Goal: Task Accomplishment & Management: Manage account settings

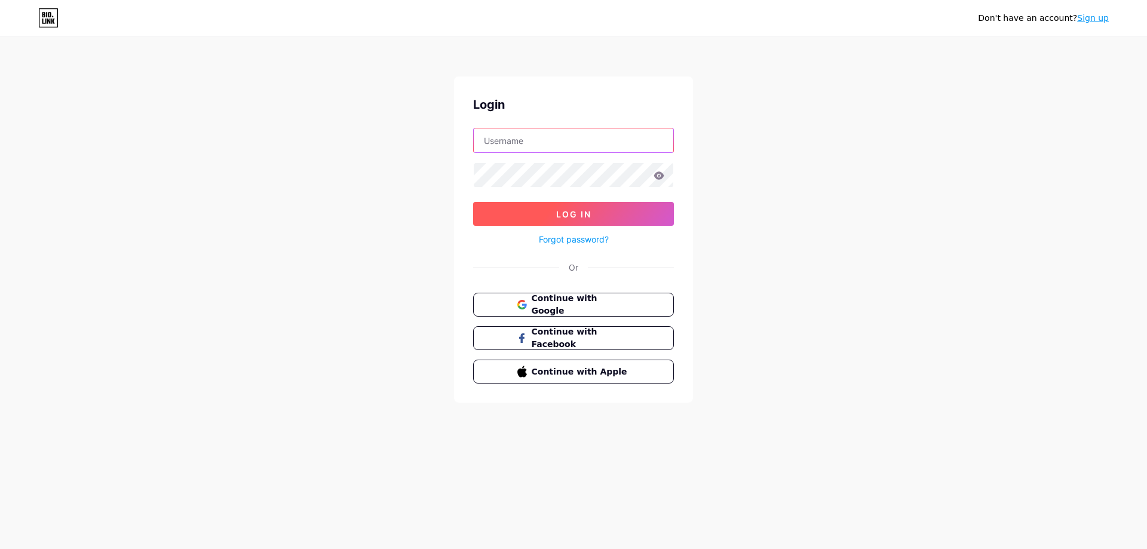
type input "katsukireps"
click at [600, 216] on button "Log In" at bounding box center [573, 214] width 201 height 24
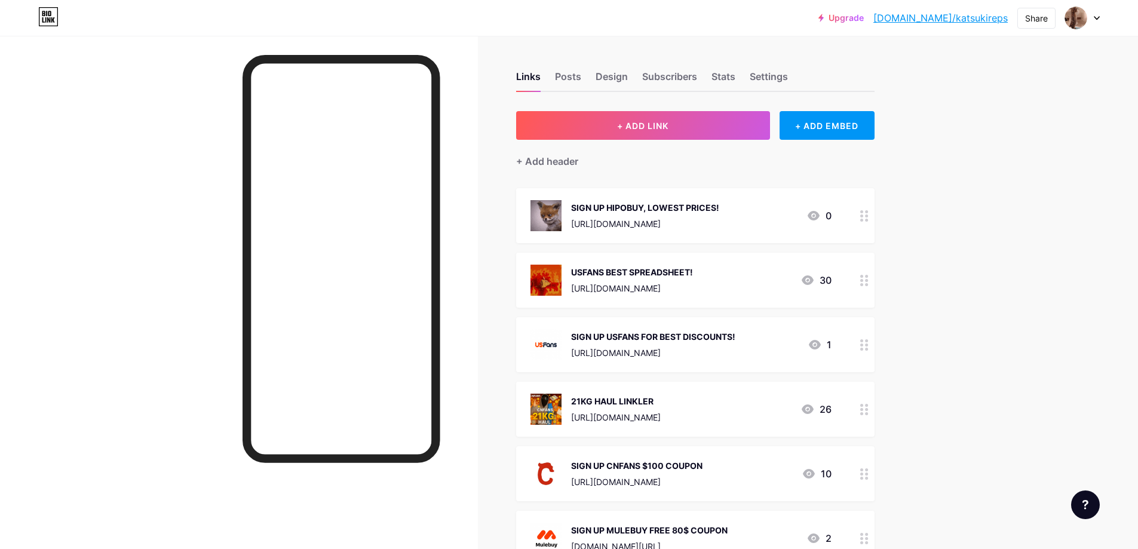
click at [719, 207] on div "SIGN UP HIPOBUY, LOWEST PRICES!" at bounding box center [645, 207] width 148 height 13
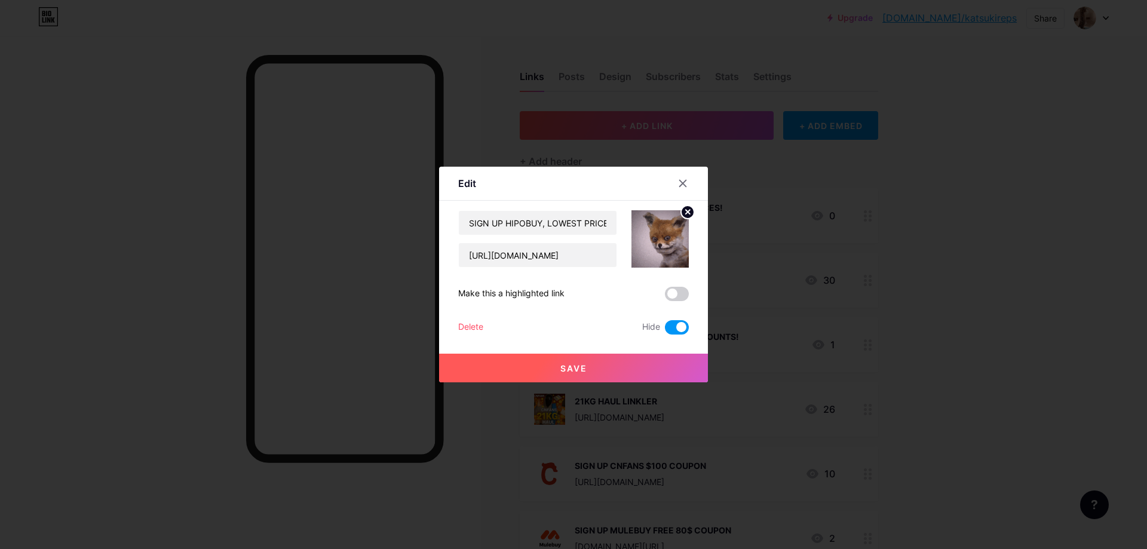
click at [682, 186] on icon at bounding box center [683, 184] width 10 height 10
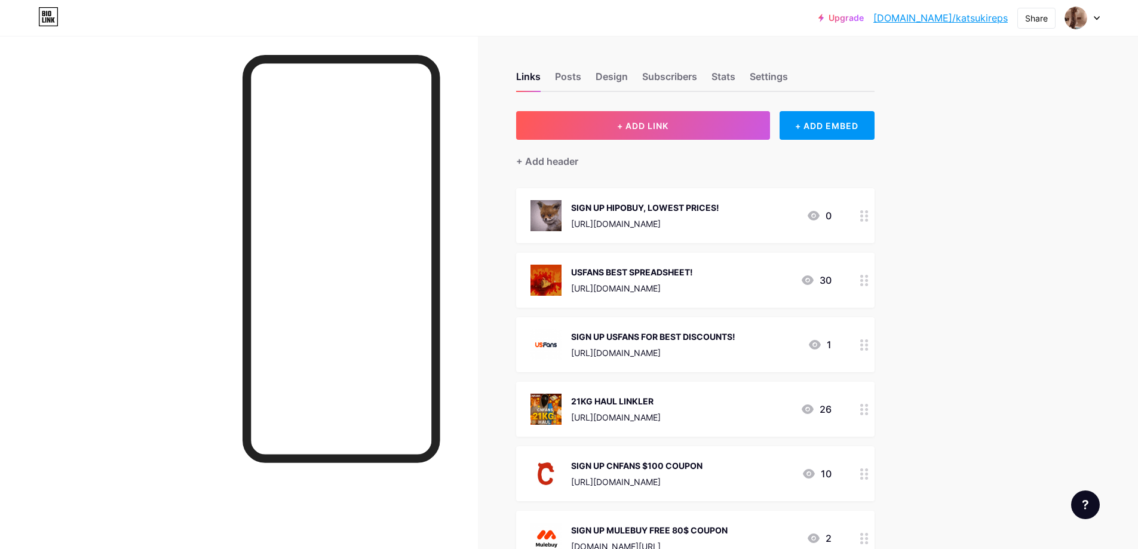
click at [693, 275] on div "USFANS BEST SPREADSHEET!" at bounding box center [632, 272] width 122 height 13
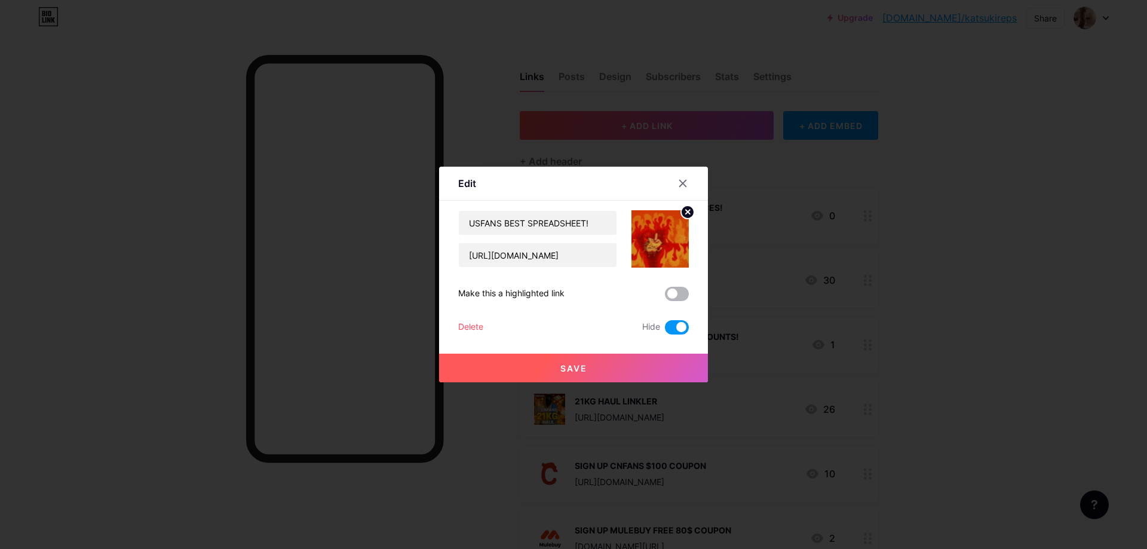
click at [681, 292] on span at bounding box center [677, 294] width 24 height 14
click at [665, 297] on input "checkbox" at bounding box center [665, 297] width 0 height 0
click at [675, 366] on button "Save" at bounding box center [573, 368] width 269 height 29
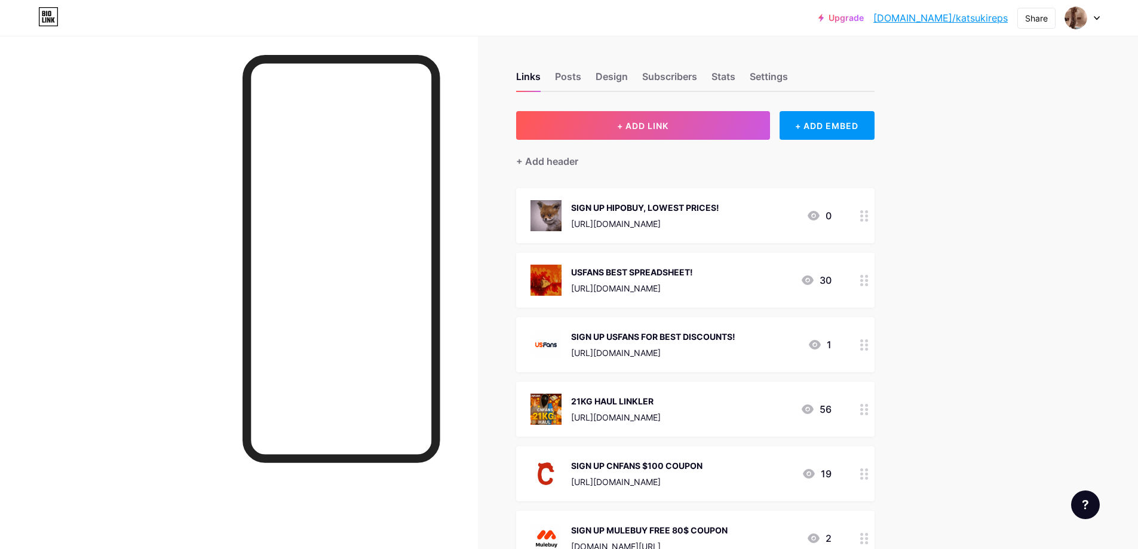
click at [693, 267] on div "USFANS BEST SPREADSHEET!" at bounding box center [632, 272] width 122 height 13
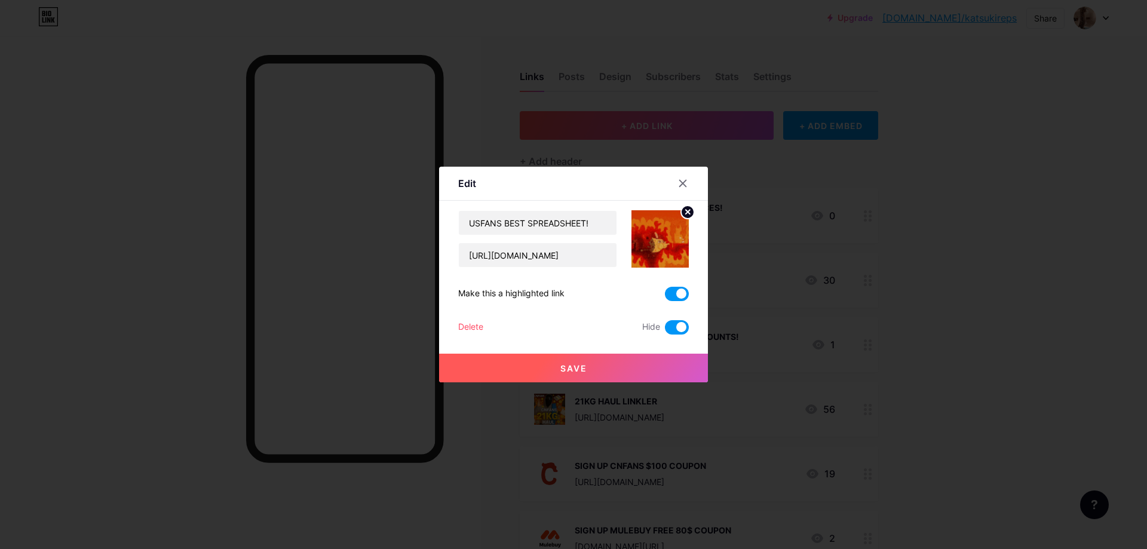
drag, startPoint x: 675, startPoint y: 290, endPoint x: 656, endPoint y: 388, distance: 99.2
click at [675, 291] on span at bounding box center [677, 294] width 24 height 14
click at [665, 297] on input "checkbox" at bounding box center [665, 297] width 0 height 0
click at [661, 369] on button "Save" at bounding box center [573, 368] width 269 height 29
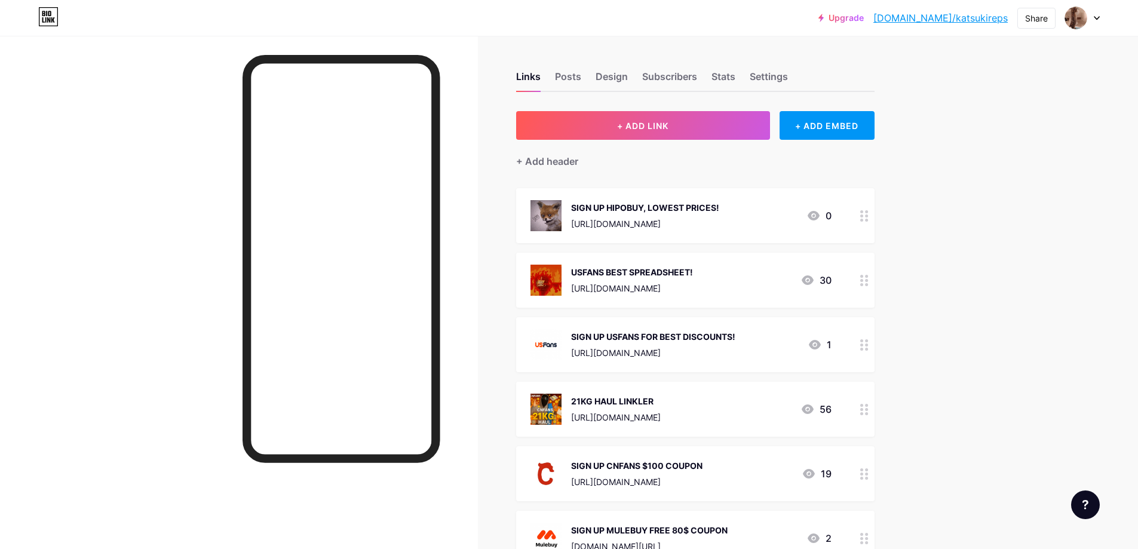
click at [699, 261] on div "USFANS BEST SPREADSHEET! [URL][DOMAIN_NAME] 30" at bounding box center [695, 280] width 359 height 55
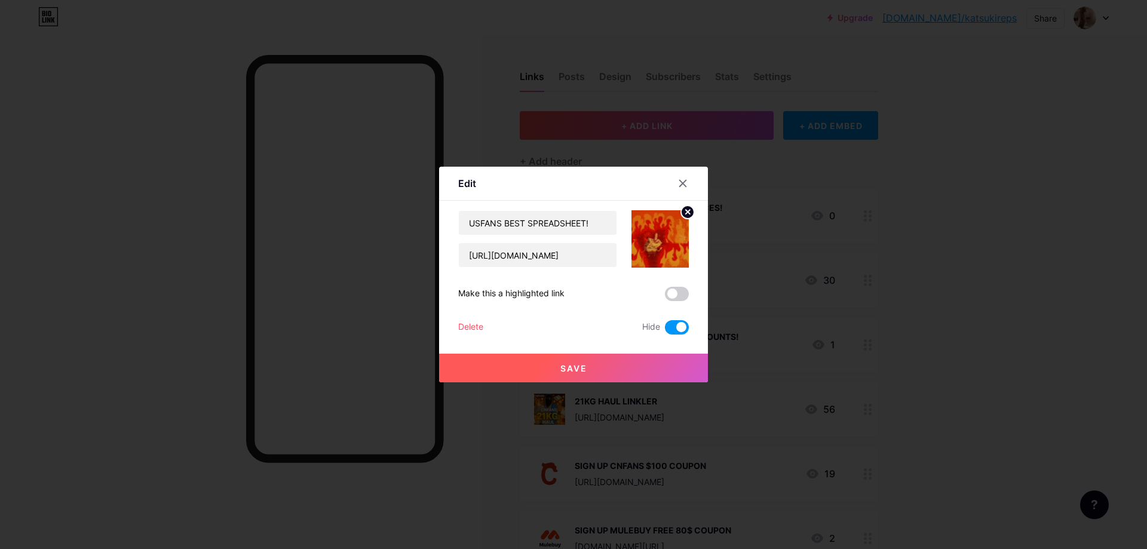
click at [672, 329] on span at bounding box center [677, 327] width 24 height 14
click at [665, 330] on input "checkbox" at bounding box center [665, 330] width 0 height 0
drag, startPoint x: 669, startPoint y: 370, endPoint x: 676, endPoint y: 368, distance: 8.3
click at [669, 370] on button "Save" at bounding box center [573, 368] width 269 height 29
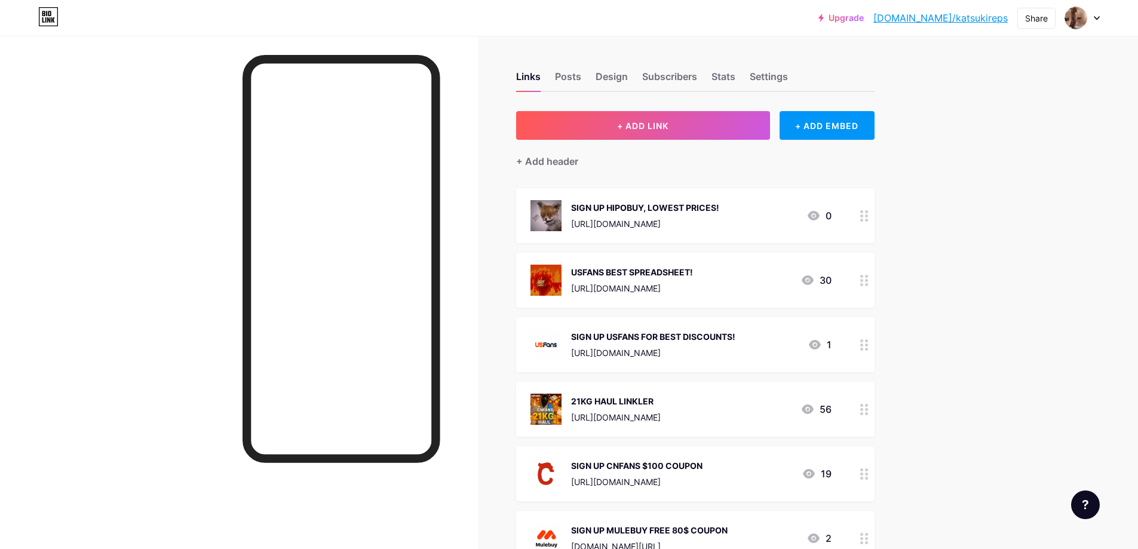
click at [736, 347] on div "[URL][DOMAIN_NAME]" at bounding box center [653, 353] width 164 height 13
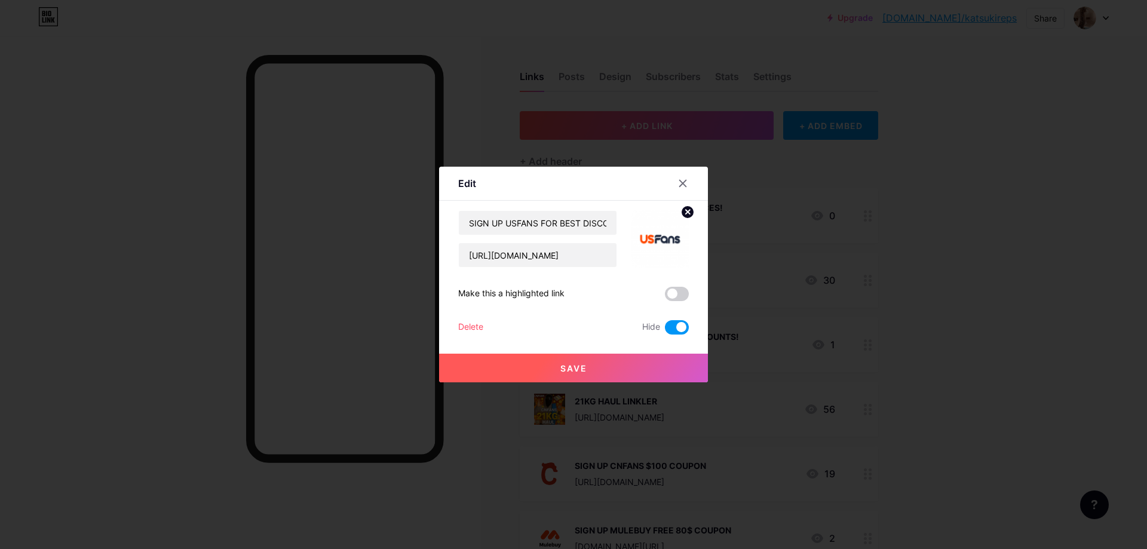
click at [674, 330] on span at bounding box center [677, 327] width 24 height 14
click at [665, 330] on input "checkbox" at bounding box center [665, 330] width 0 height 0
click at [678, 370] on button "Save" at bounding box center [573, 368] width 269 height 29
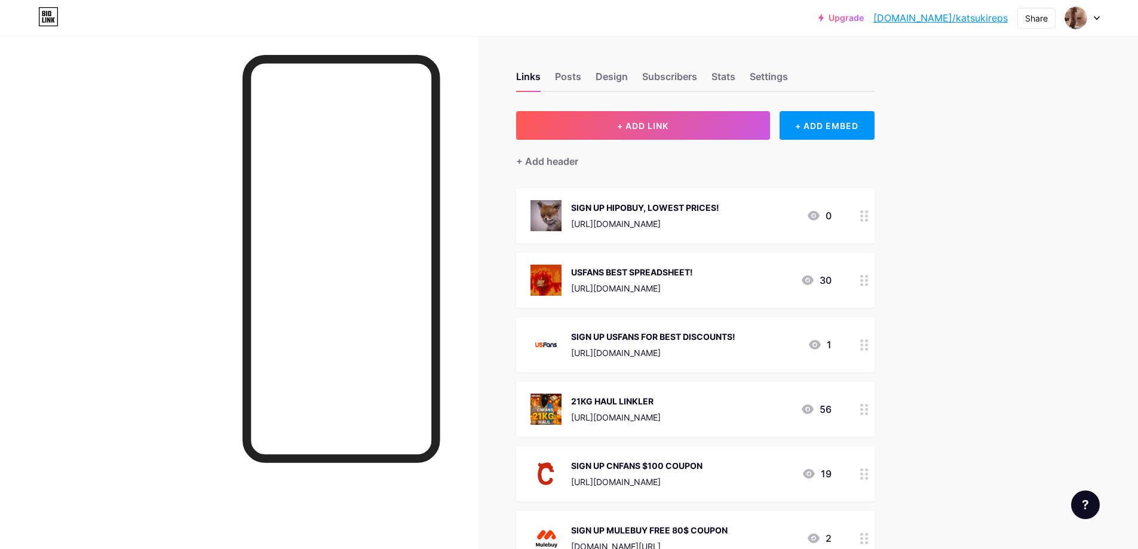
scroll to position [199, 0]
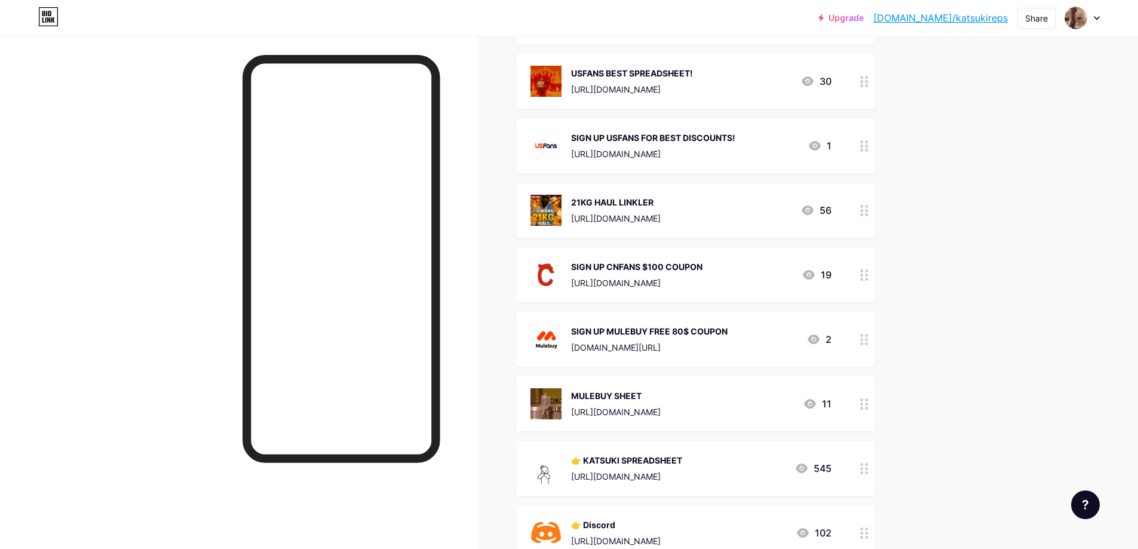
click at [715, 342] on div "[DOMAIN_NAME][URL]" at bounding box center [649, 347] width 157 height 13
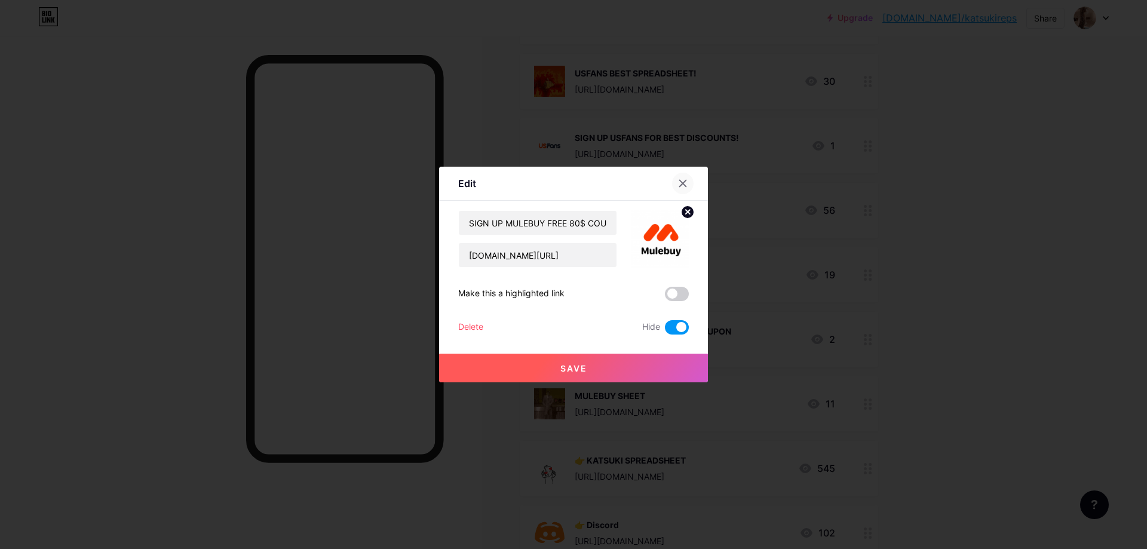
click at [681, 180] on icon at bounding box center [683, 184] width 10 height 10
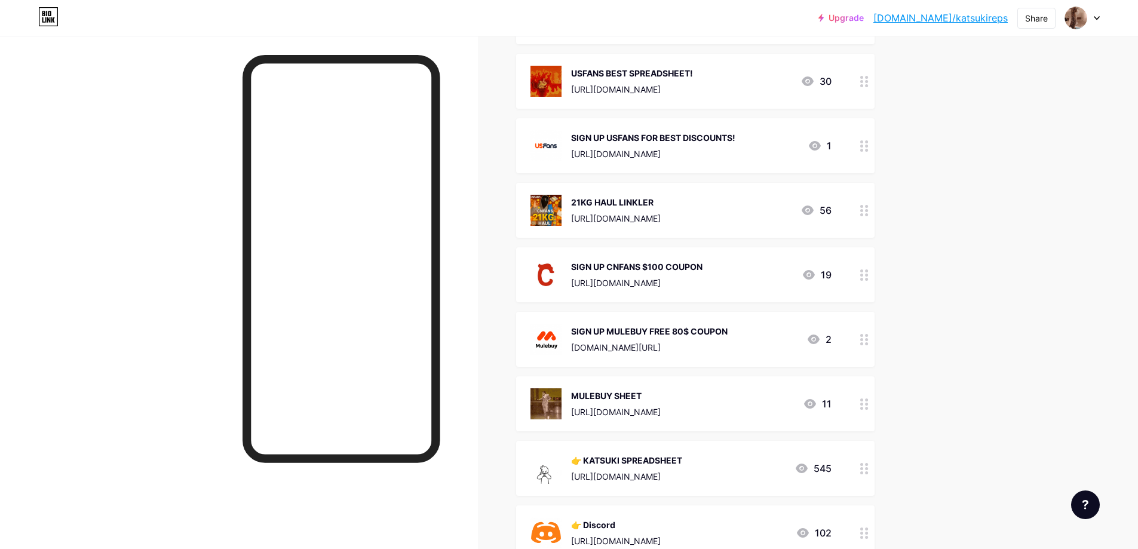
scroll to position [399, 0]
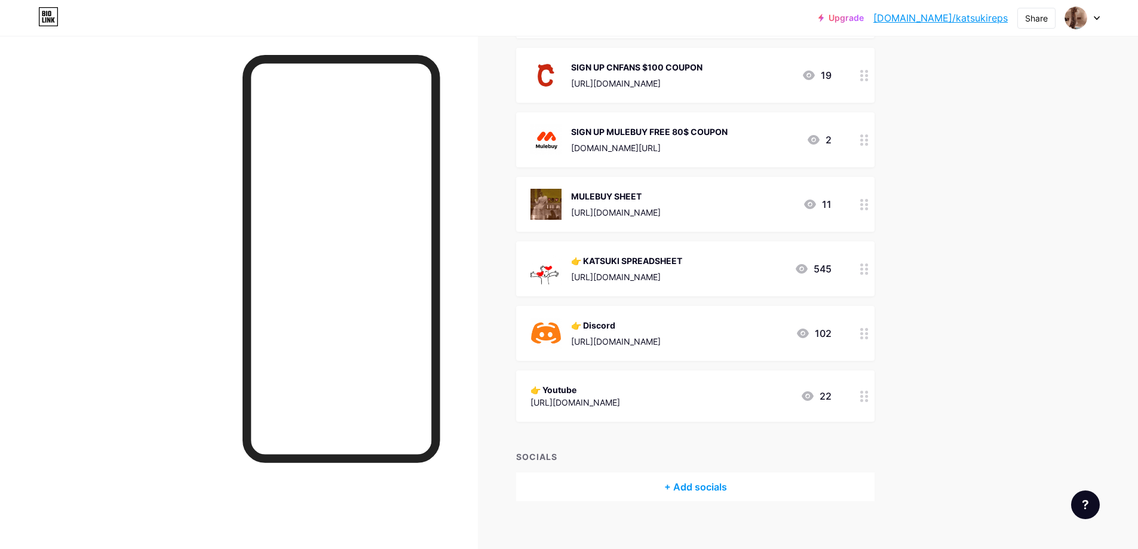
click at [696, 131] on div "SIGN UP MULEBUY FREE 80$ COUPON" at bounding box center [649, 131] width 157 height 13
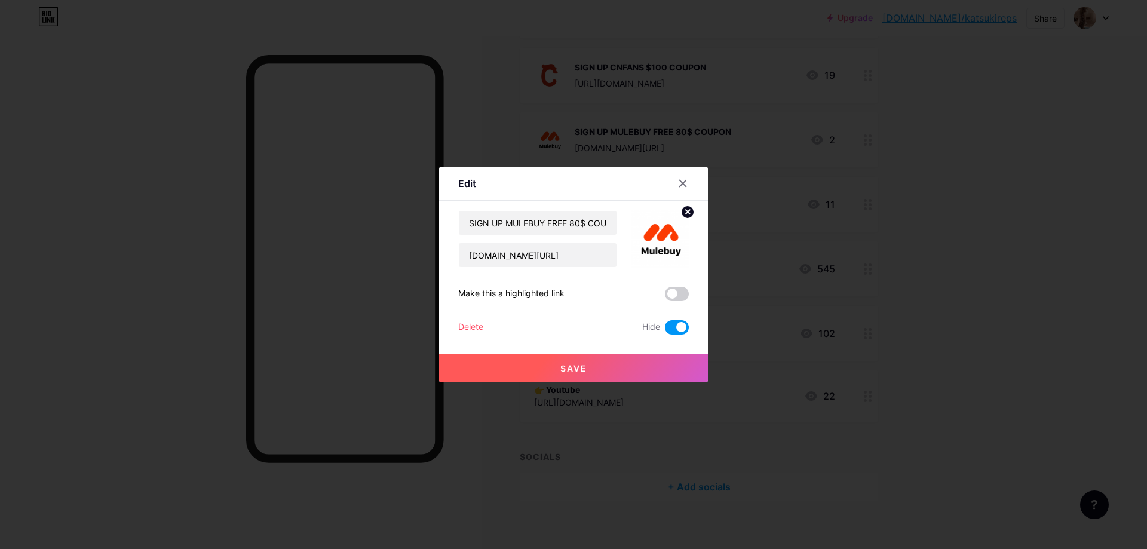
click at [681, 330] on span at bounding box center [677, 327] width 24 height 14
click at [665, 330] on input "checkbox" at bounding box center [665, 330] width 0 height 0
click at [676, 365] on button "Save" at bounding box center [573, 368] width 269 height 29
